Goal: Task Accomplishment & Management: Use online tool/utility

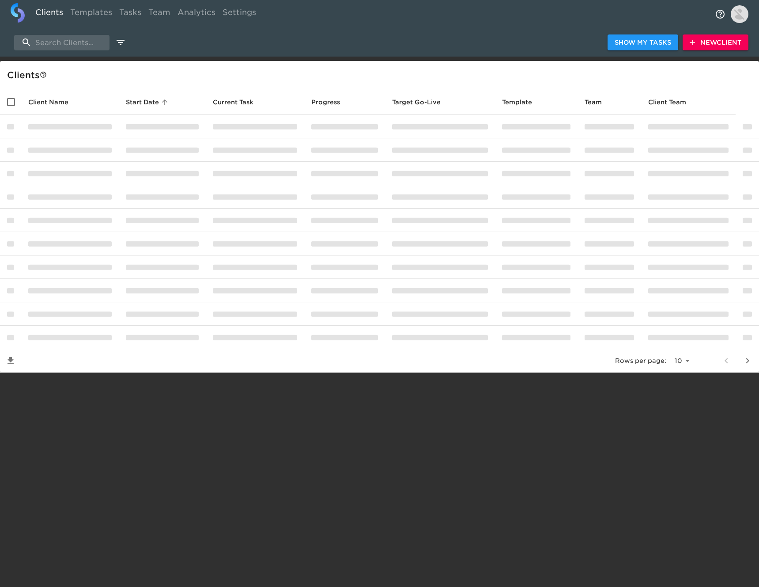
select select "10"
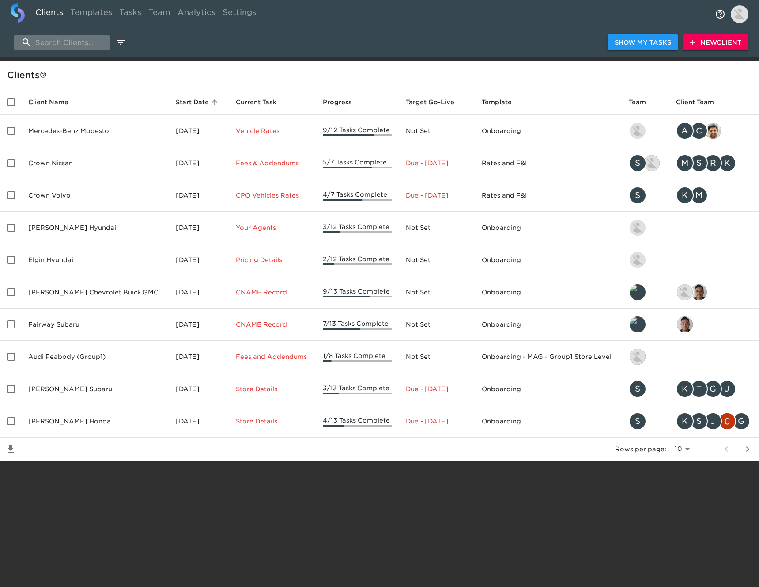
click at [64, 45] on input "search" at bounding box center [61, 42] width 95 height 15
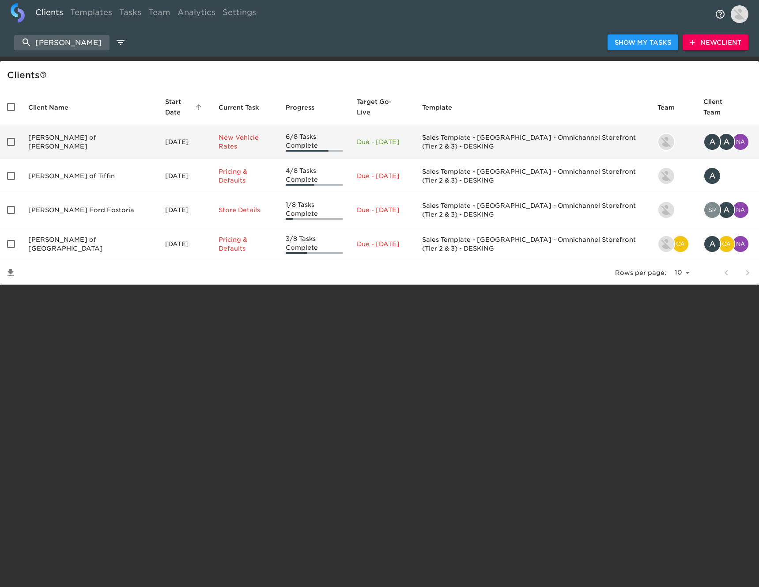
type input "reineke ford"
click at [91, 128] on td "Reineke Ford of Findlay" at bounding box center [89, 142] width 137 height 34
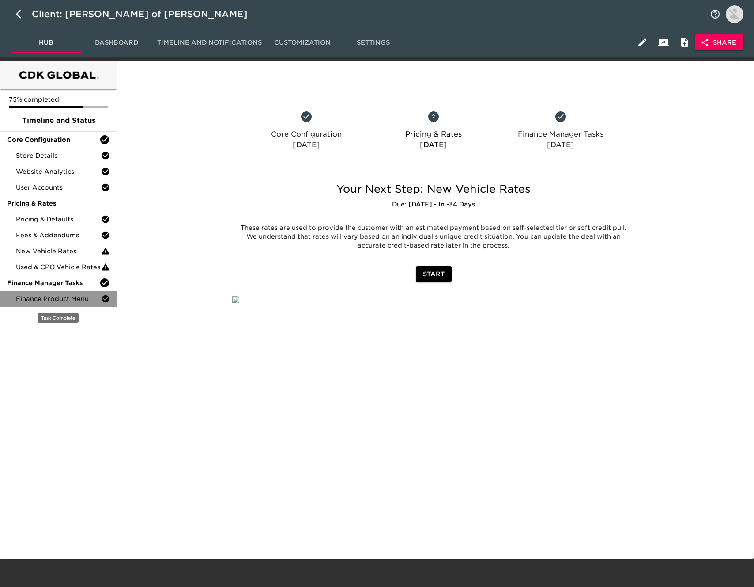
click at [81, 299] on span "Finance Product Menu" at bounding box center [58, 298] width 85 height 9
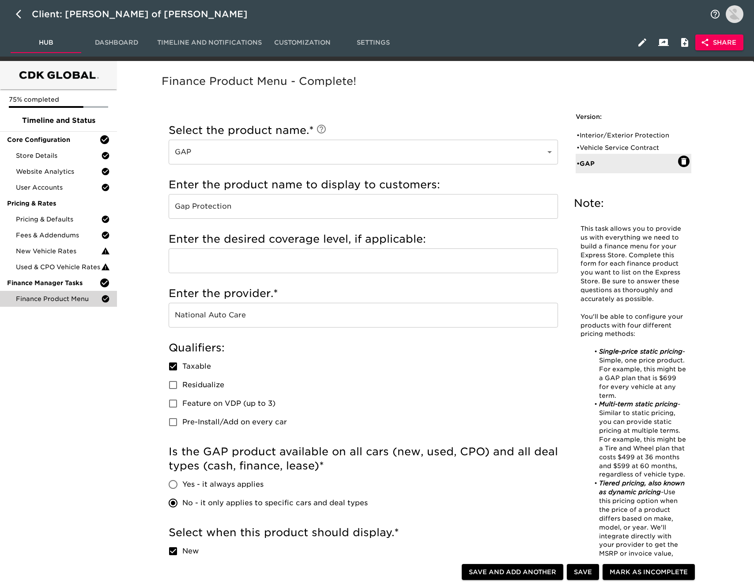
scroll to position [4, 0]
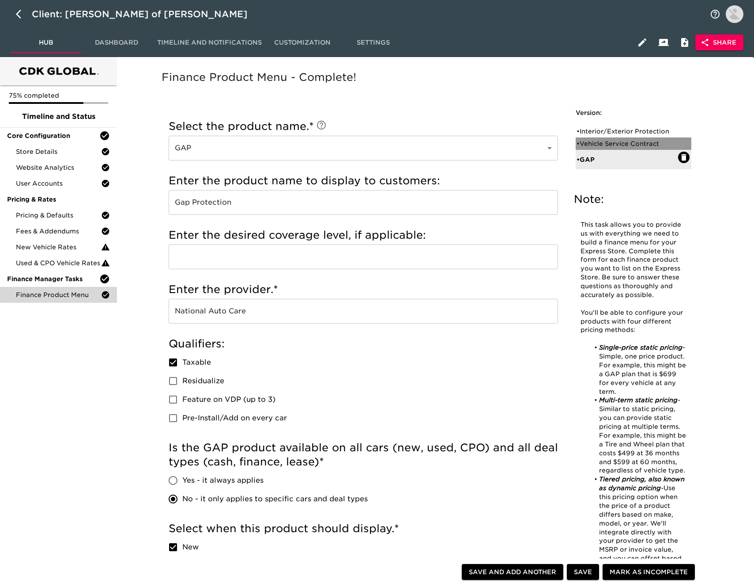
click at [637, 138] on div "• Vehicle Service Contract" at bounding box center [634, 143] width 116 height 12
type input "Vehicle Service Contract"
type input "TotalCare"
type input "EasyCare"
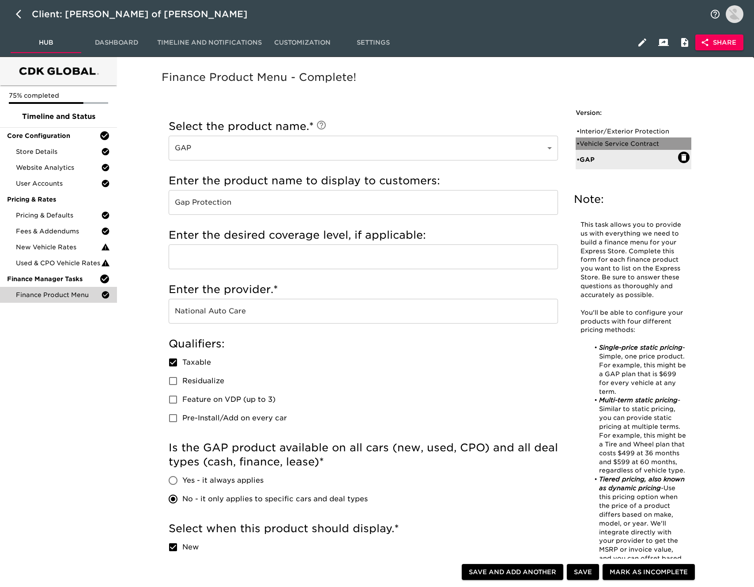
checkbox input "true"
radio input "true"
checkbox input "true"
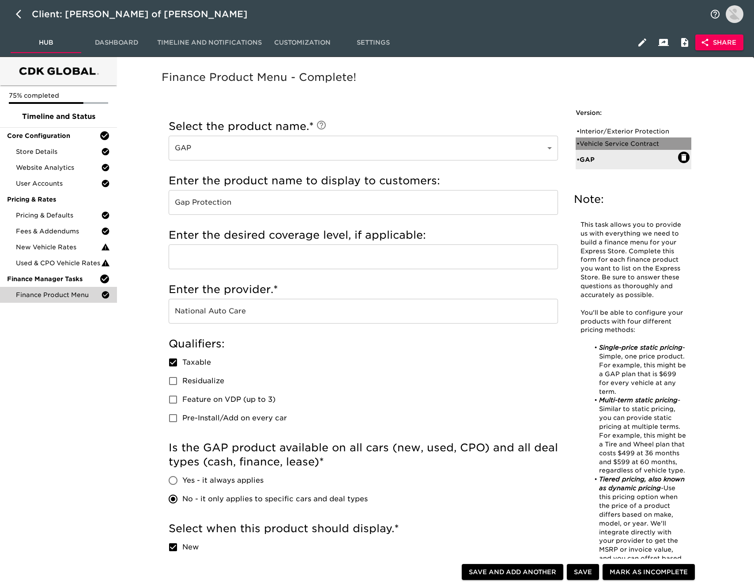
checkbox input "true"
radio input "false"
radio input "true"
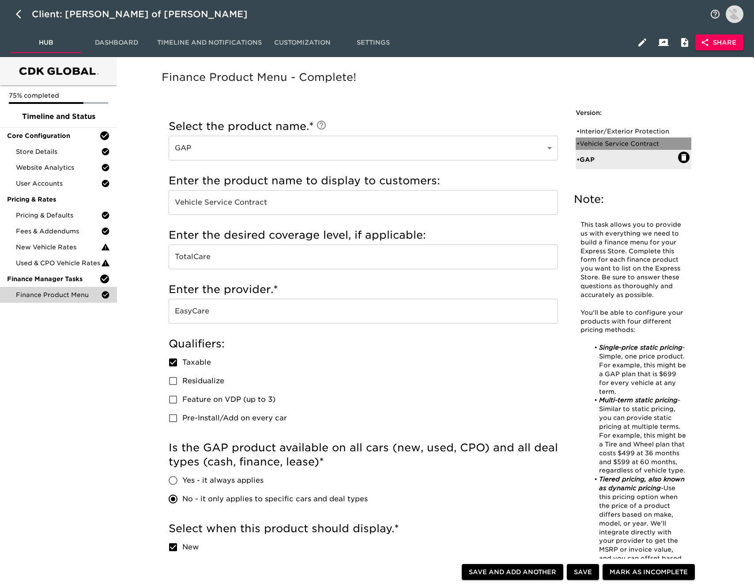
type input "020188"
radio input "true"
type input "2500"
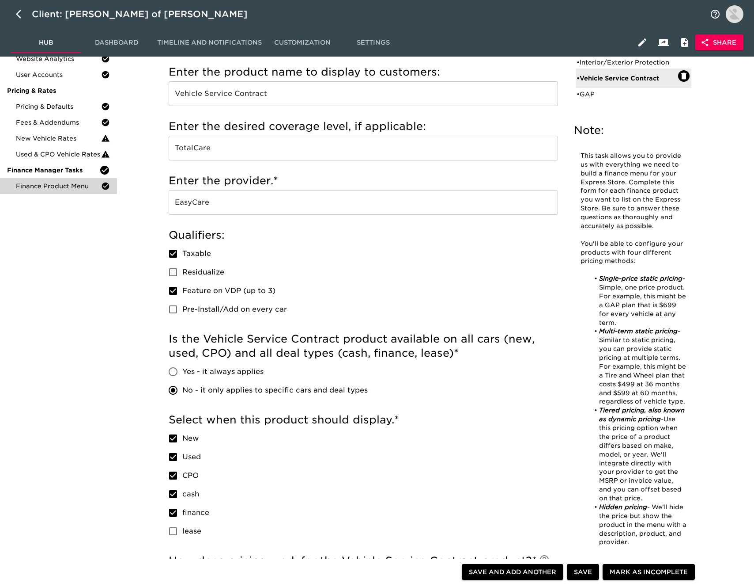
scroll to position [0, 0]
